Goal: Navigation & Orientation: Find specific page/section

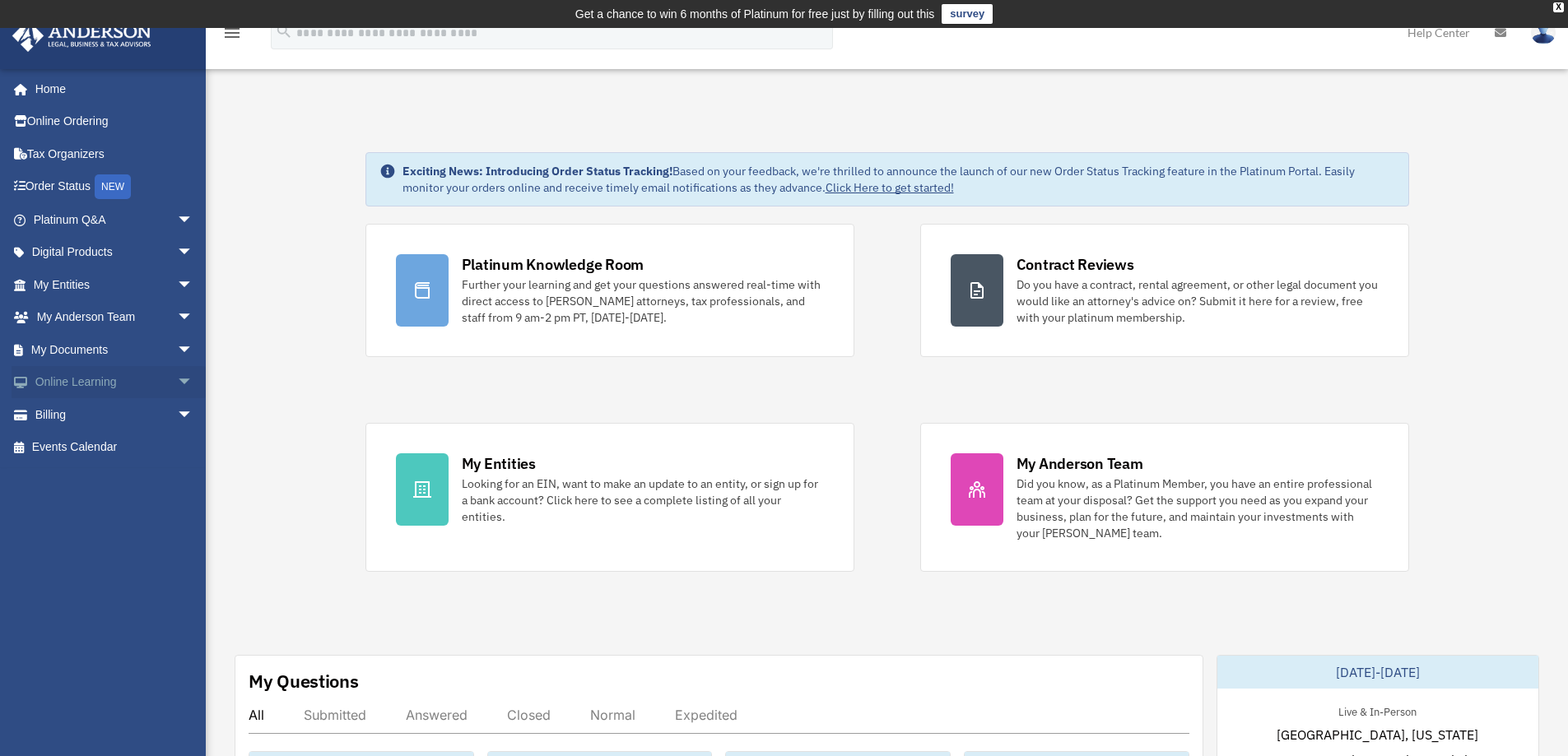
click at [177, 384] on span "arrow_drop_down" at bounding box center [193, 383] width 32 height 33
click at [96, 472] on link "Resources" at bounding box center [121, 479] width 195 height 32
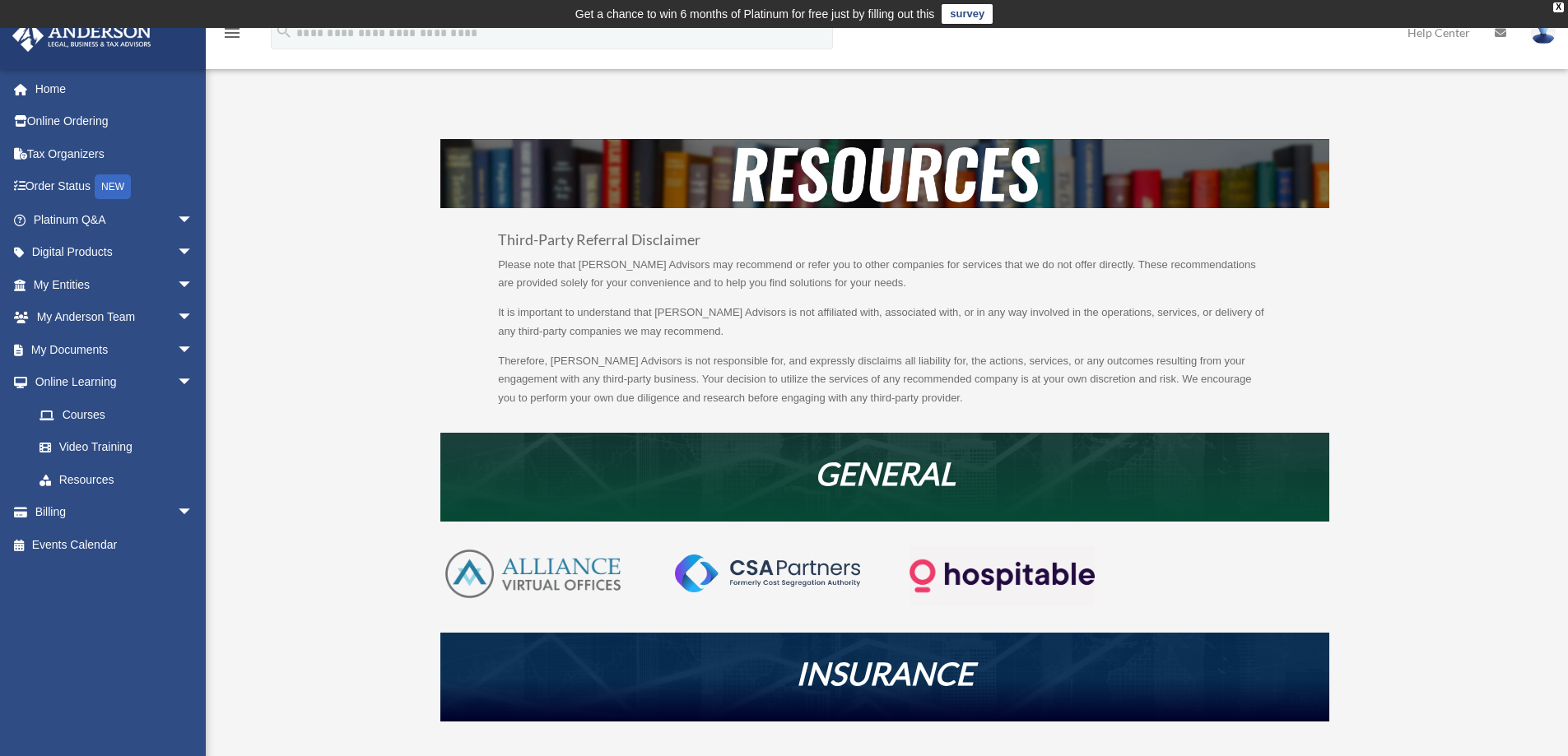
click at [740, 581] on img at bounding box center [767, 574] width 185 height 38
